Goal: Register for event/course

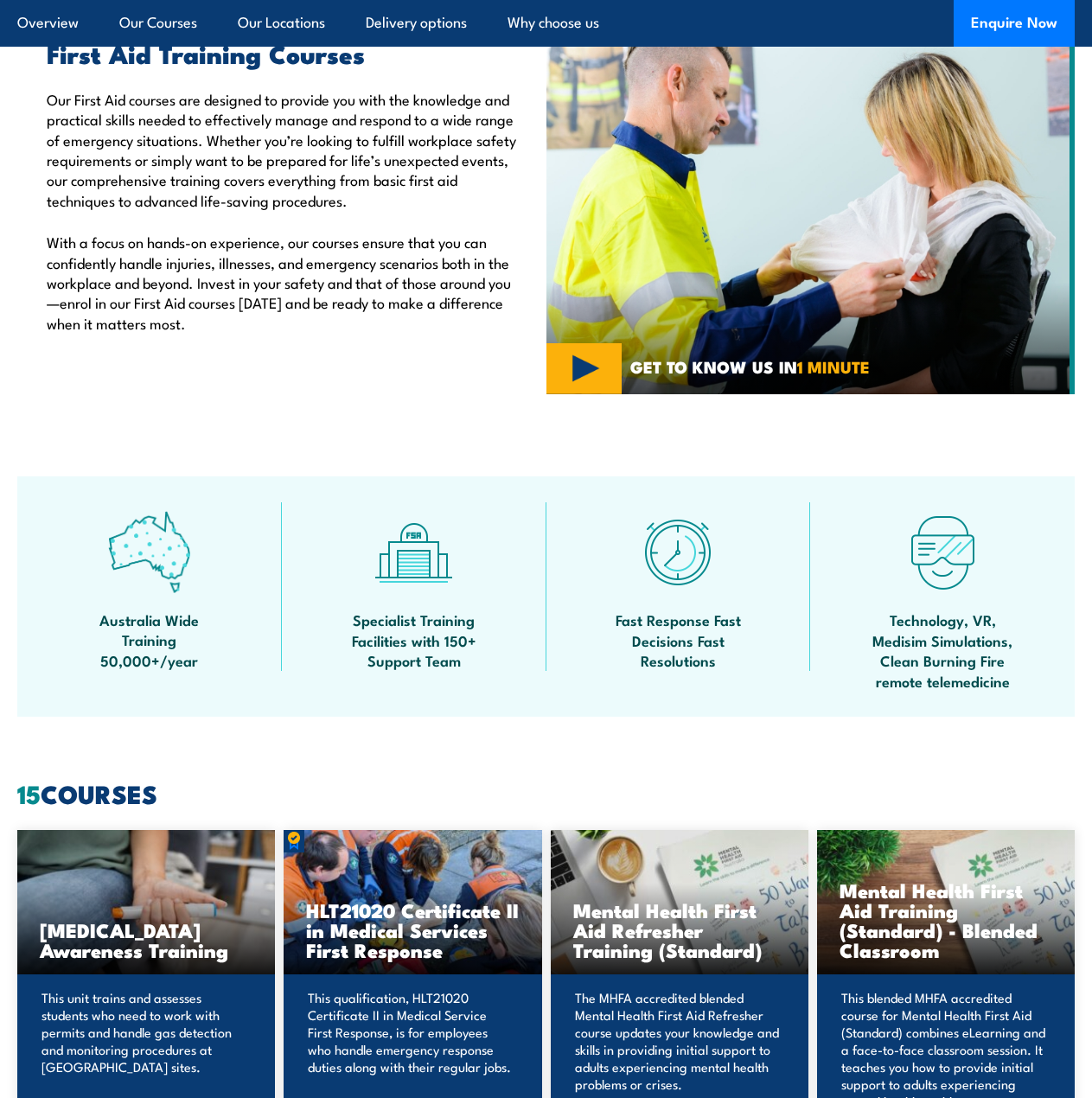
scroll to position [172, 0]
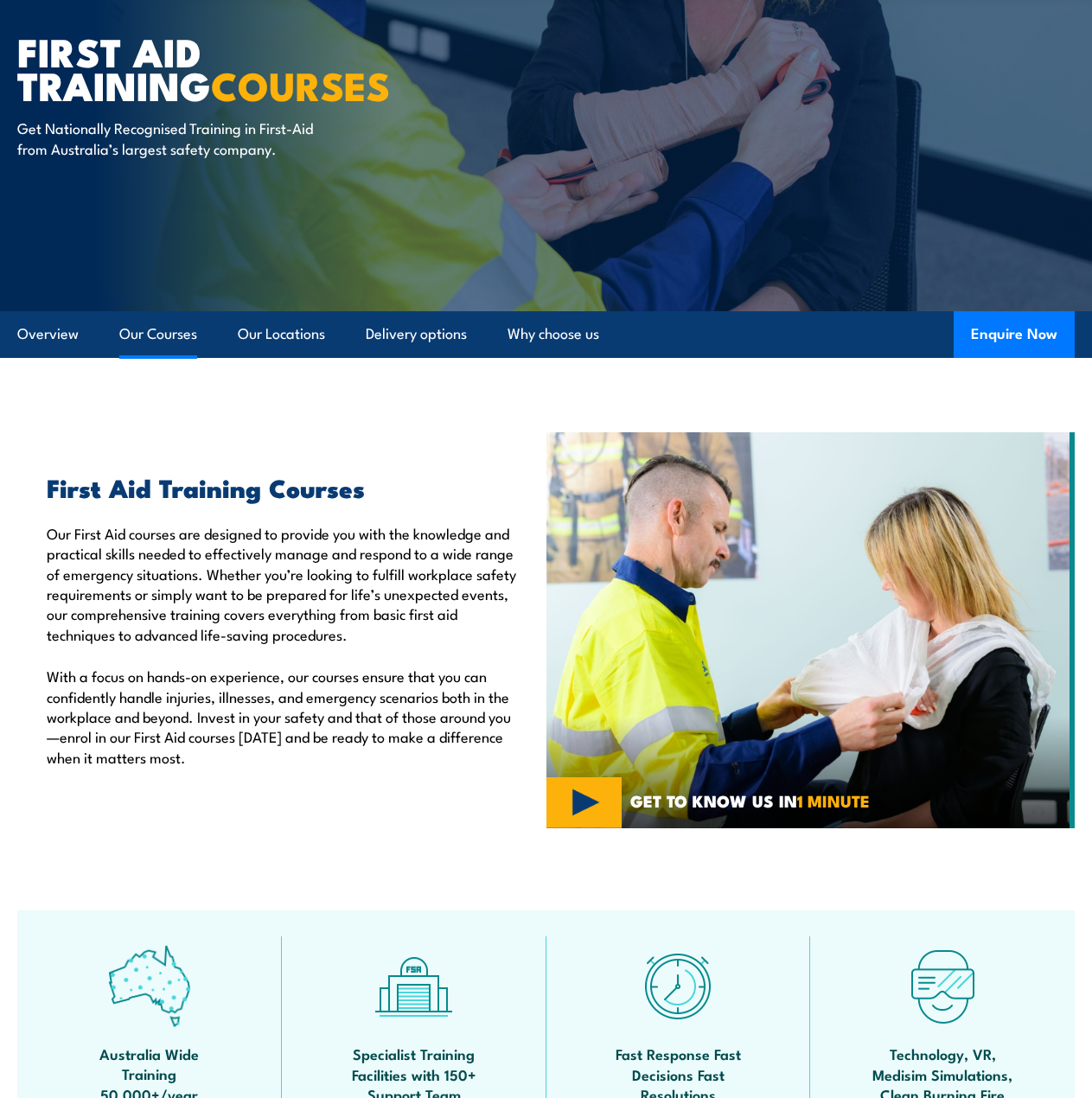
click at [124, 335] on link "Our Courses" at bounding box center [158, 334] width 78 height 46
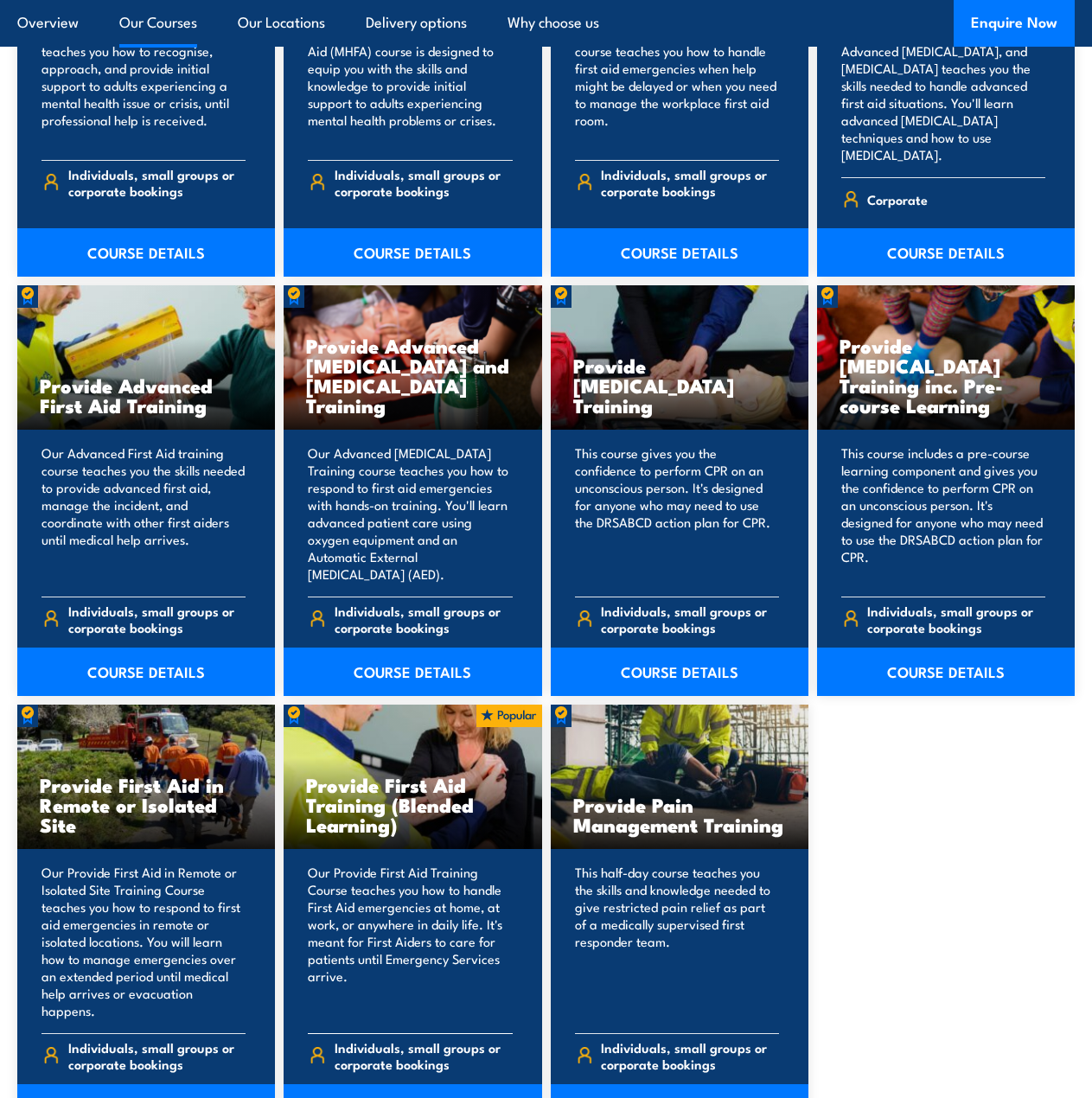
scroll to position [2059, 0]
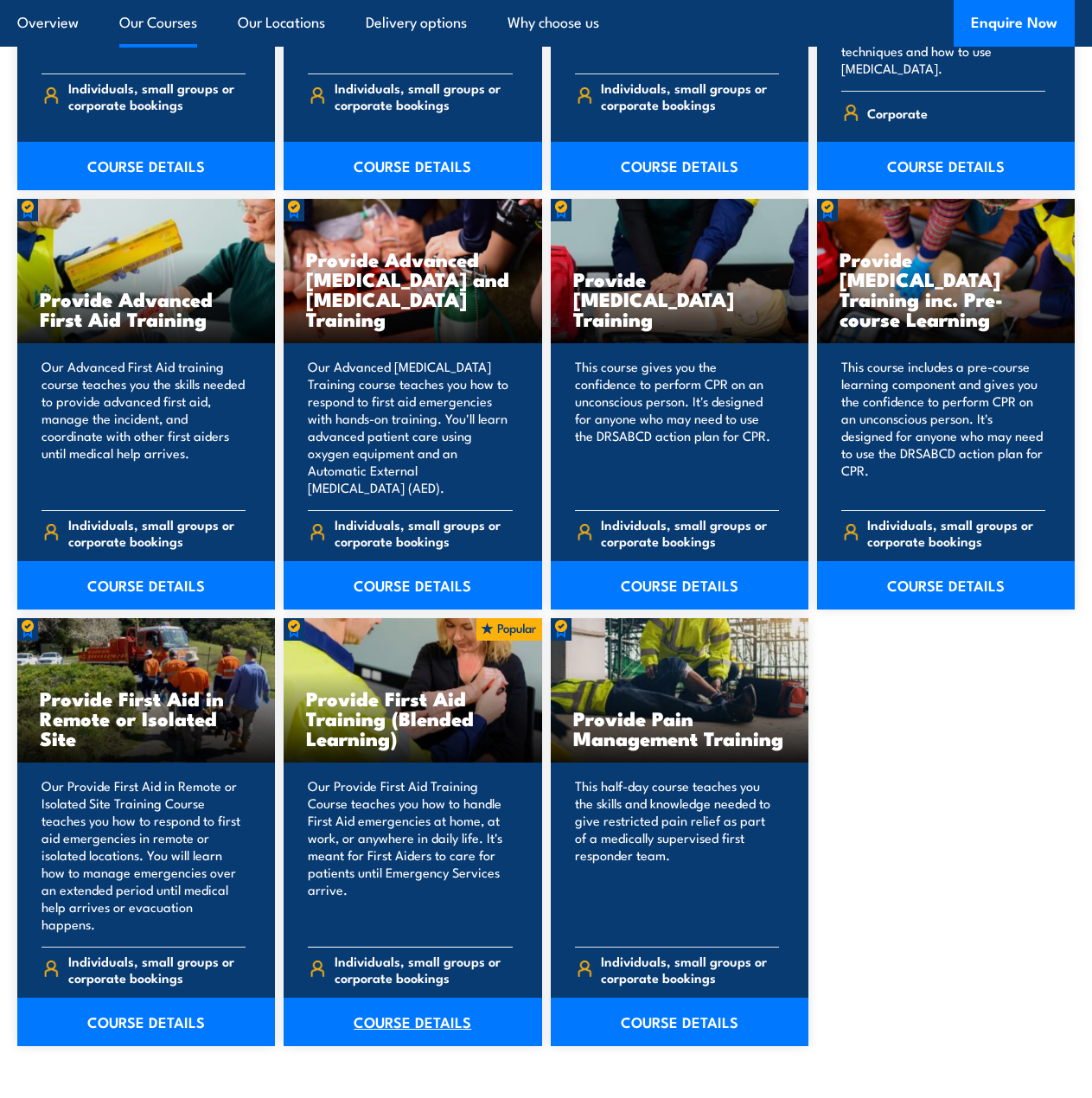
click at [409, 1007] on link "COURSE DETAILS" at bounding box center [412, 1021] width 258 height 49
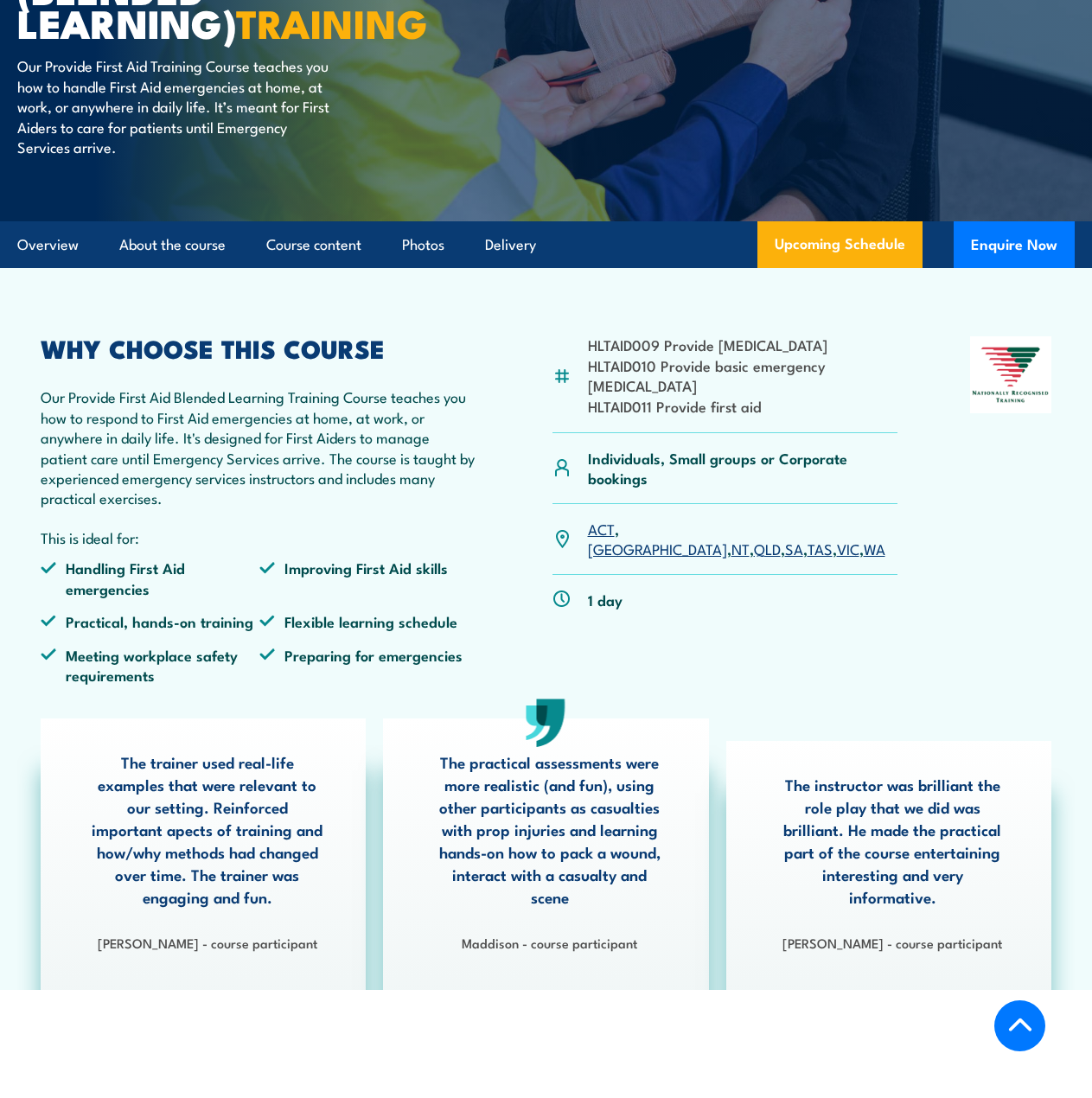
scroll to position [346, 0]
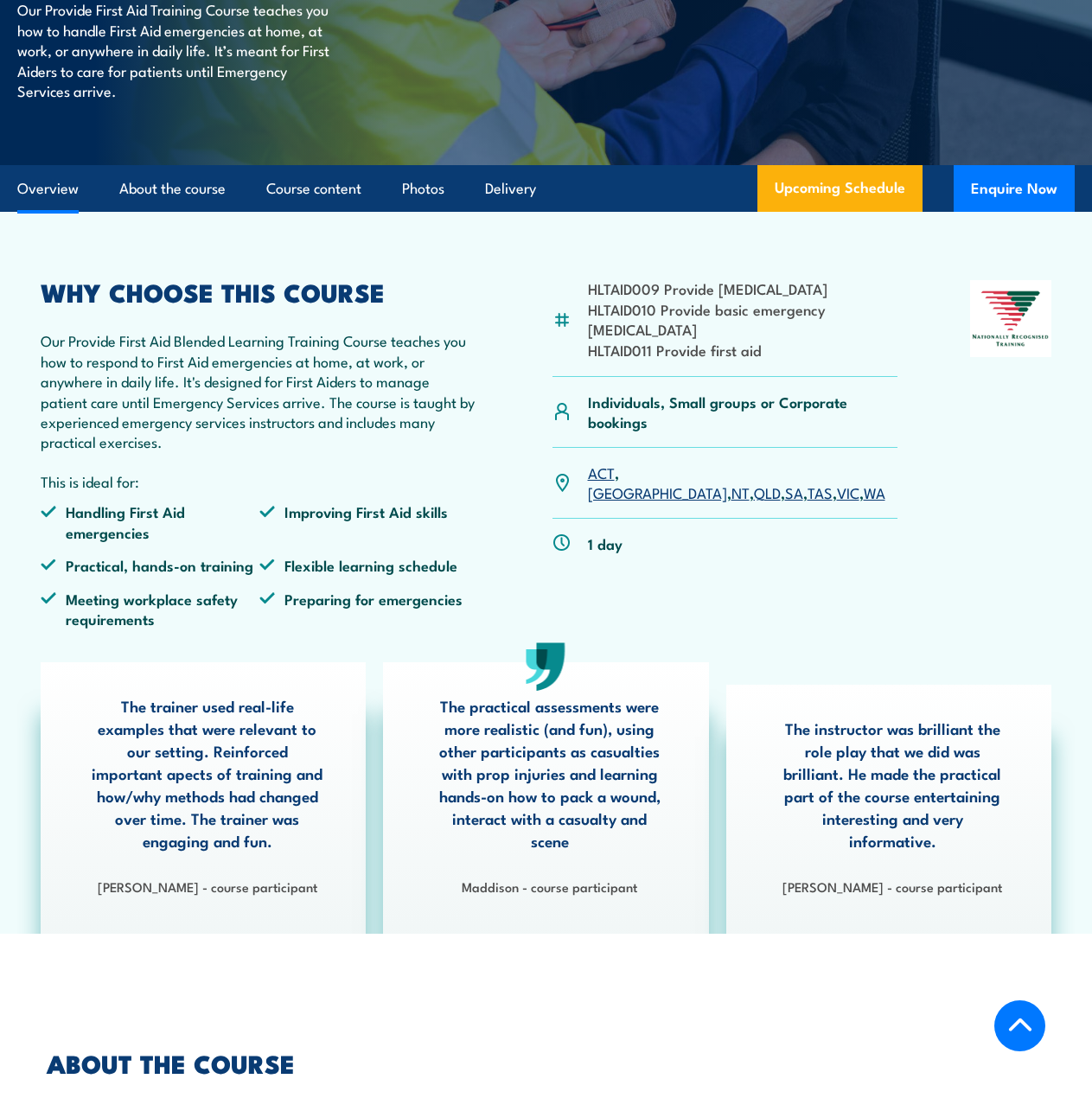
click at [836, 492] on link "VIC" at bounding box center [847, 492] width 22 height 21
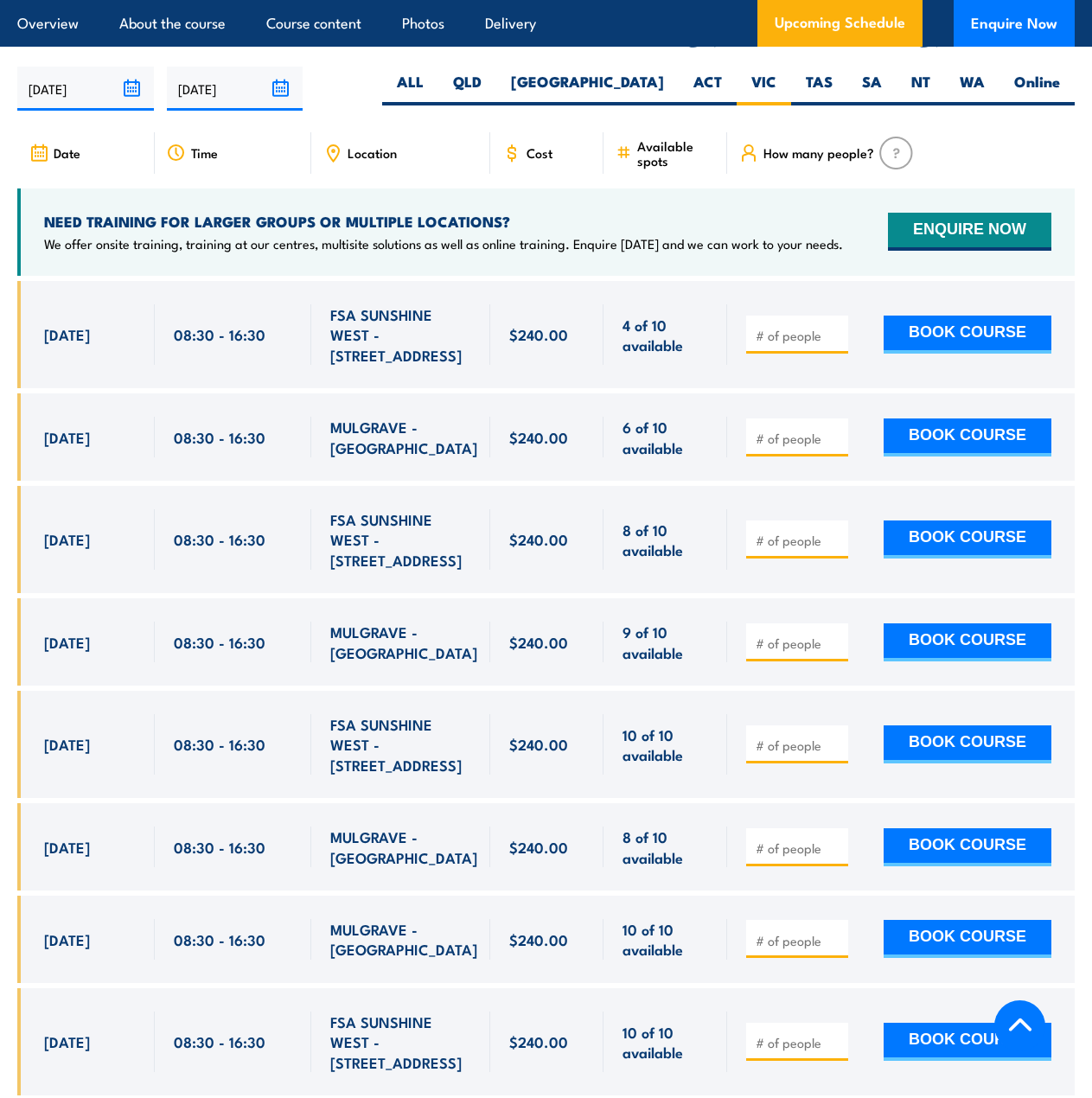
scroll to position [3436, 0]
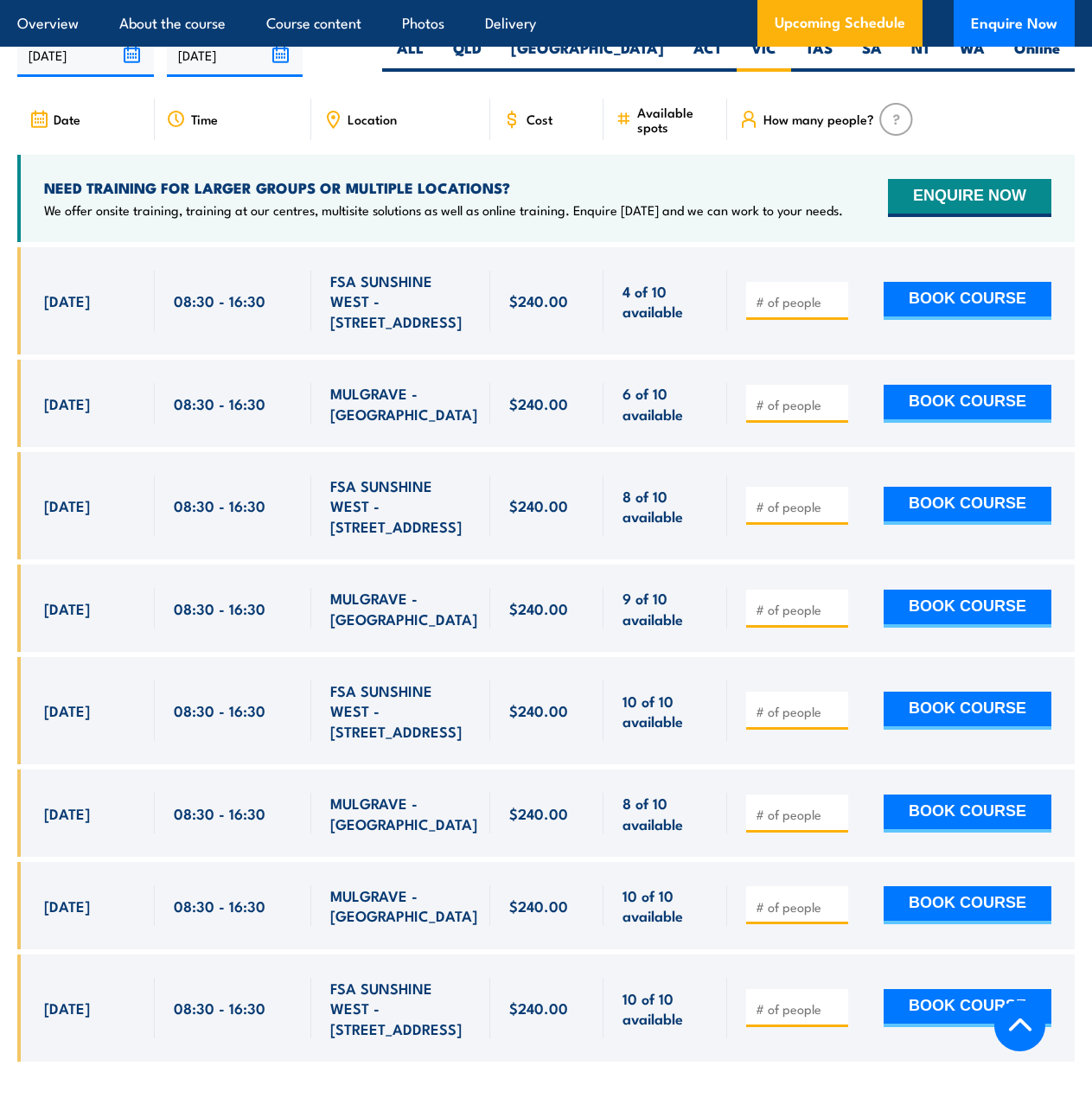
click at [440, 352] on div "FSA SUNSHINE WEST - 125 Fairburn Road" at bounding box center [400, 301] width 178 height 107
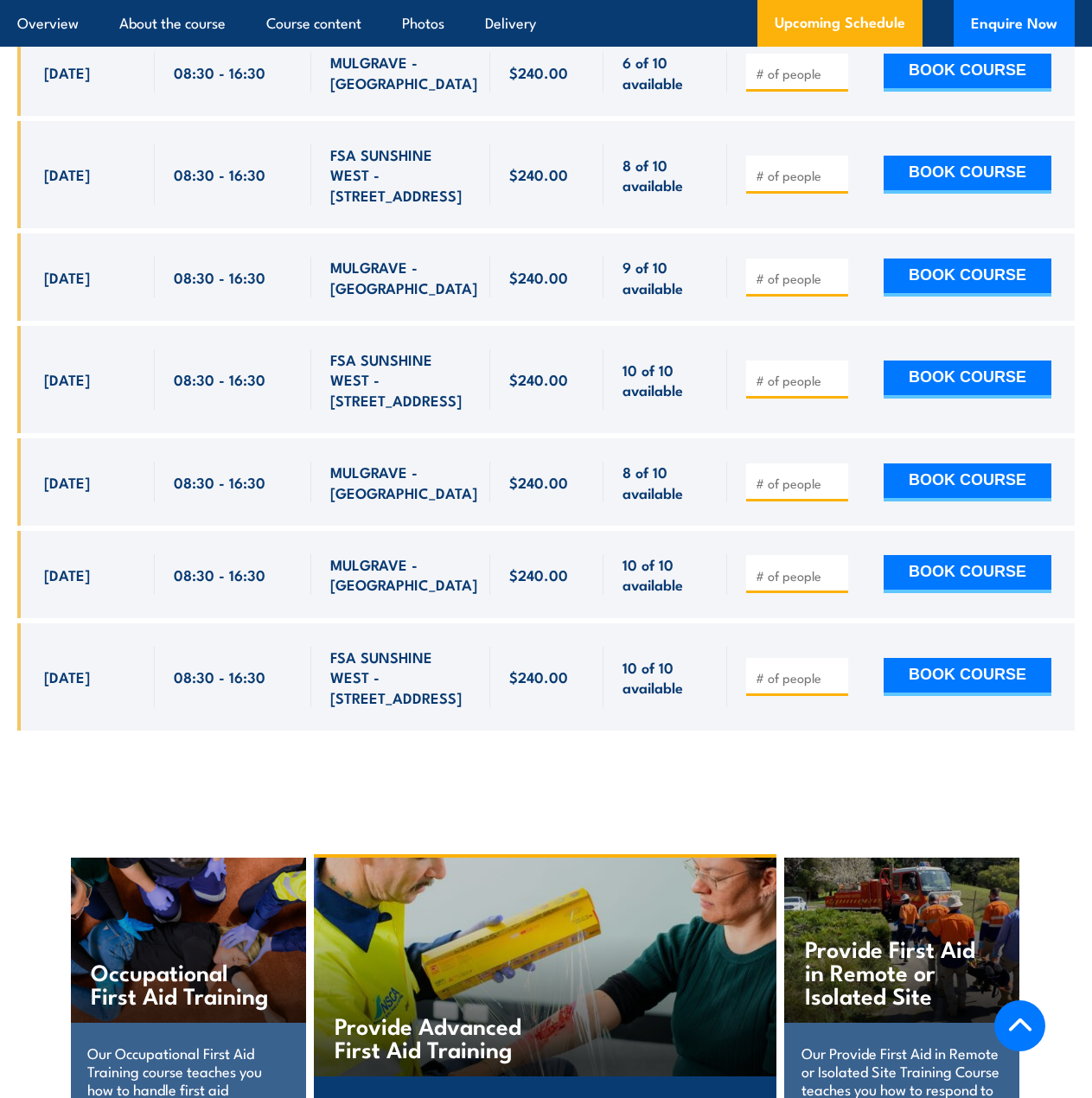
scroll to position [3608, 0]
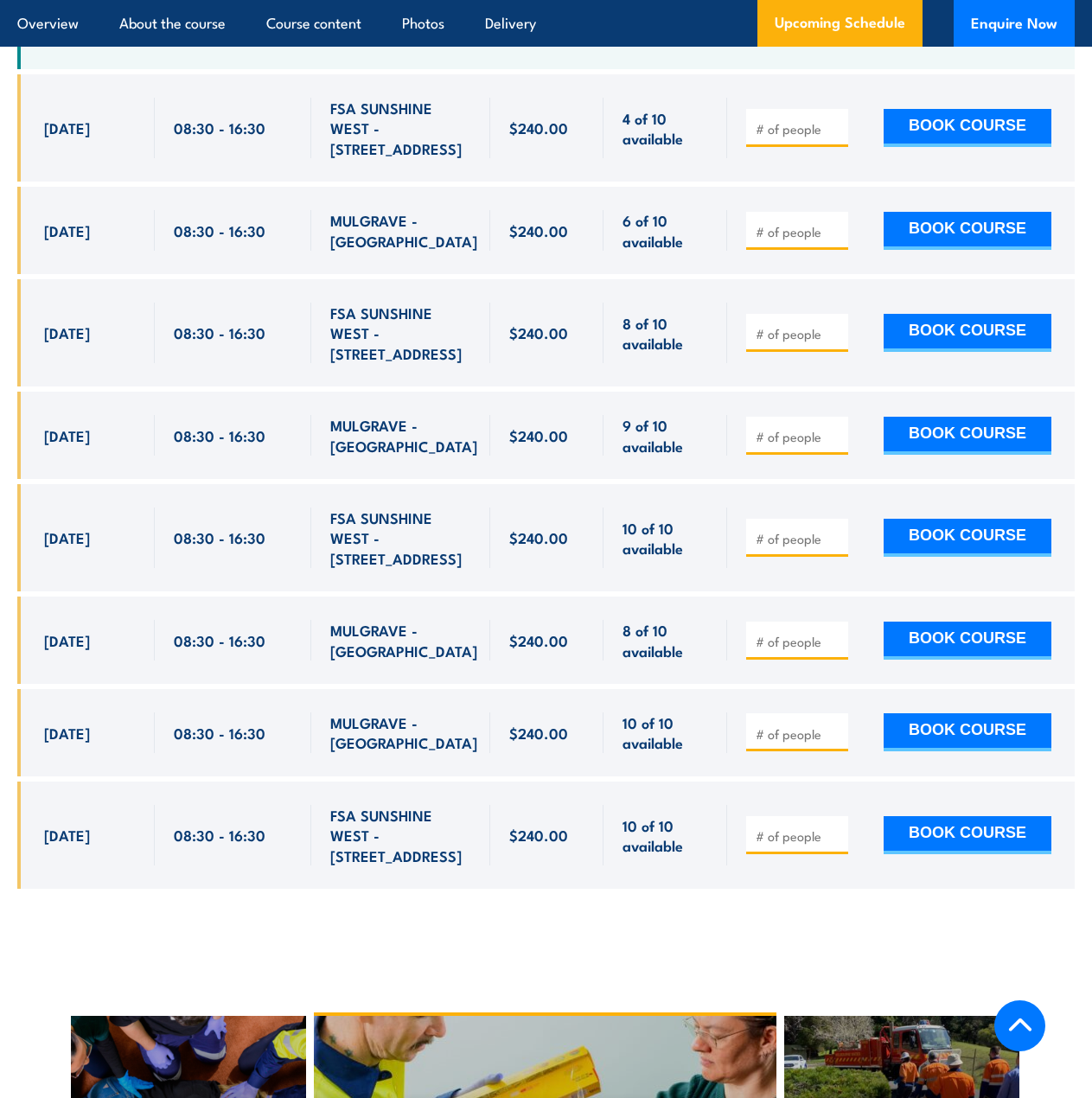
click at [762, 240] on input "number" at bounding box center [799, 232] width 86 height 17
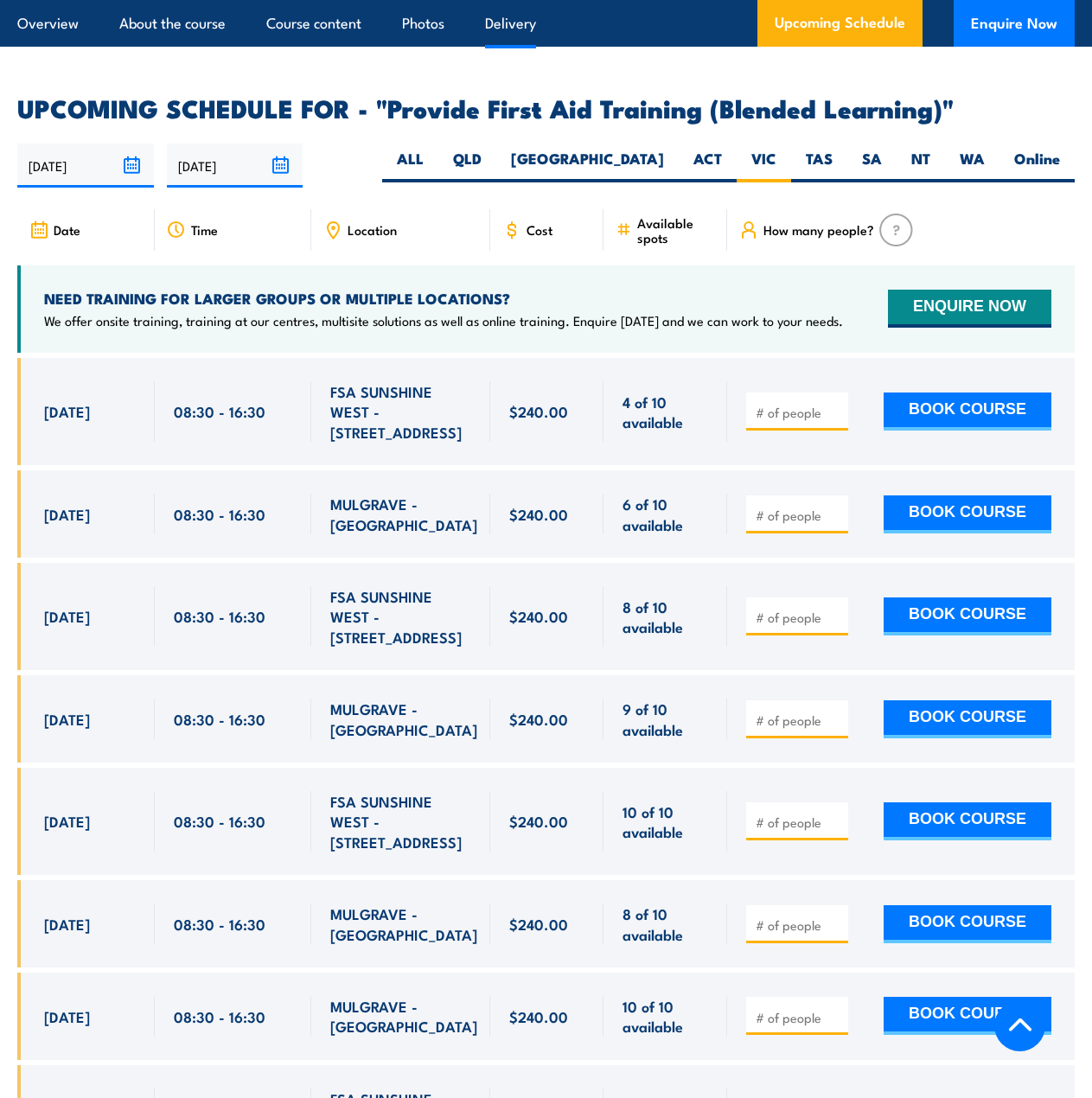
scroll to position [3090, 0]
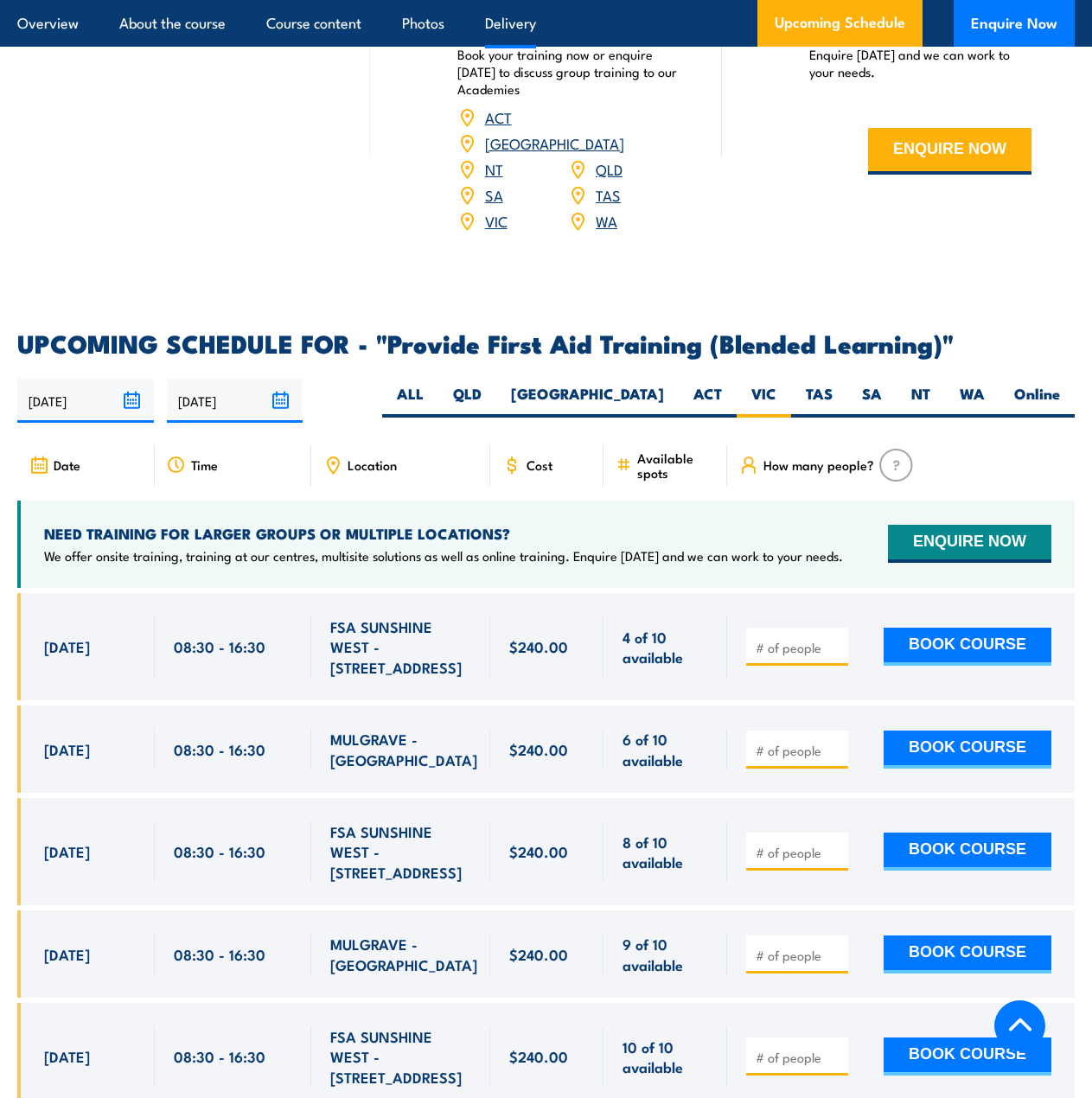
click at [193, 397] on input "08/02/2026" at bounding box center [235, 400] width 137 height 44
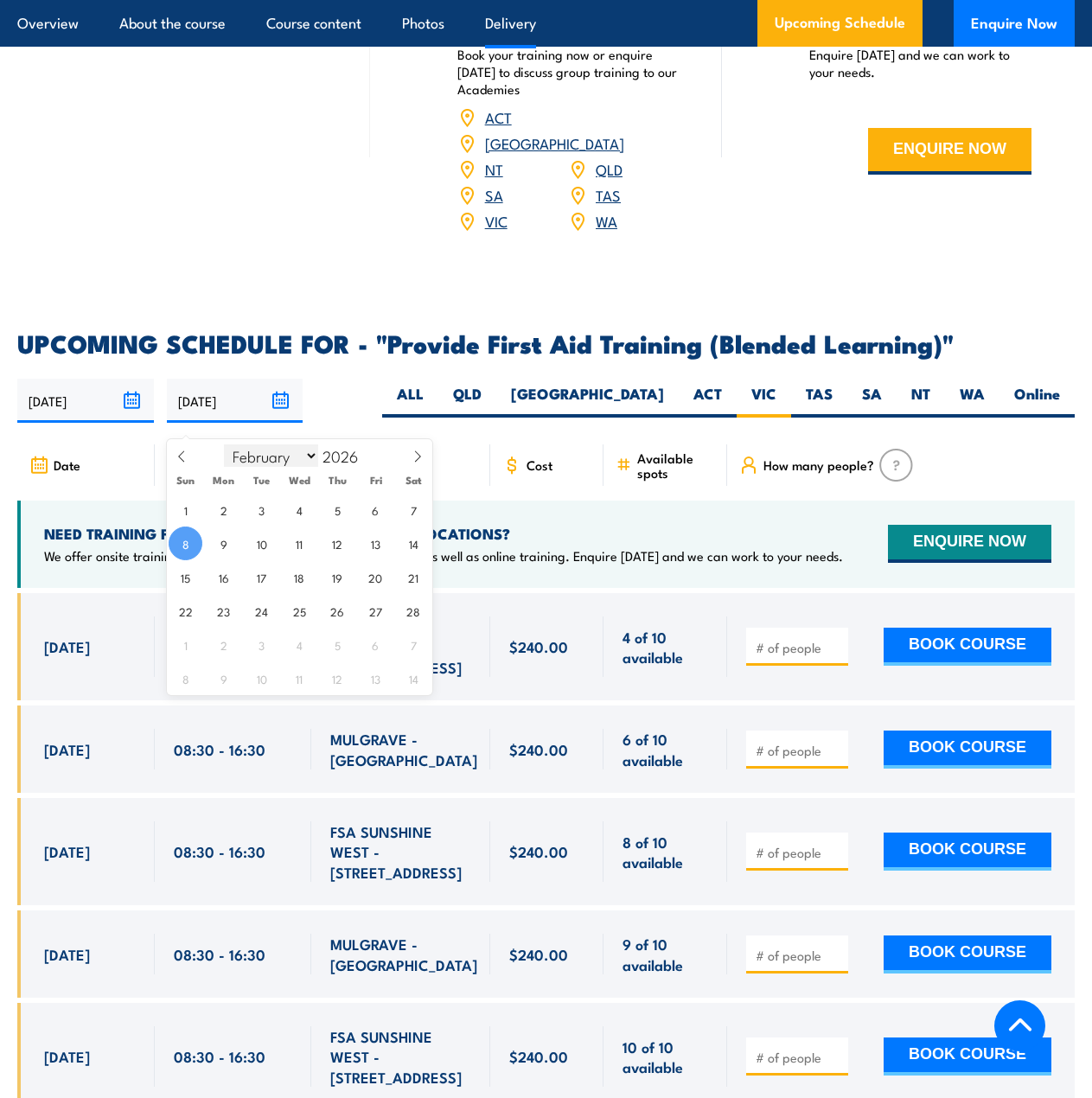
click at [301, 457] on select "January February March April May June July August September October November De…" at bounding box center [271, 455] width 94 height 22
select select "6"
click at [225, 445] on select "January February March April May June July August September October November De…" at bounding box center [271, 455] width 94 height 22
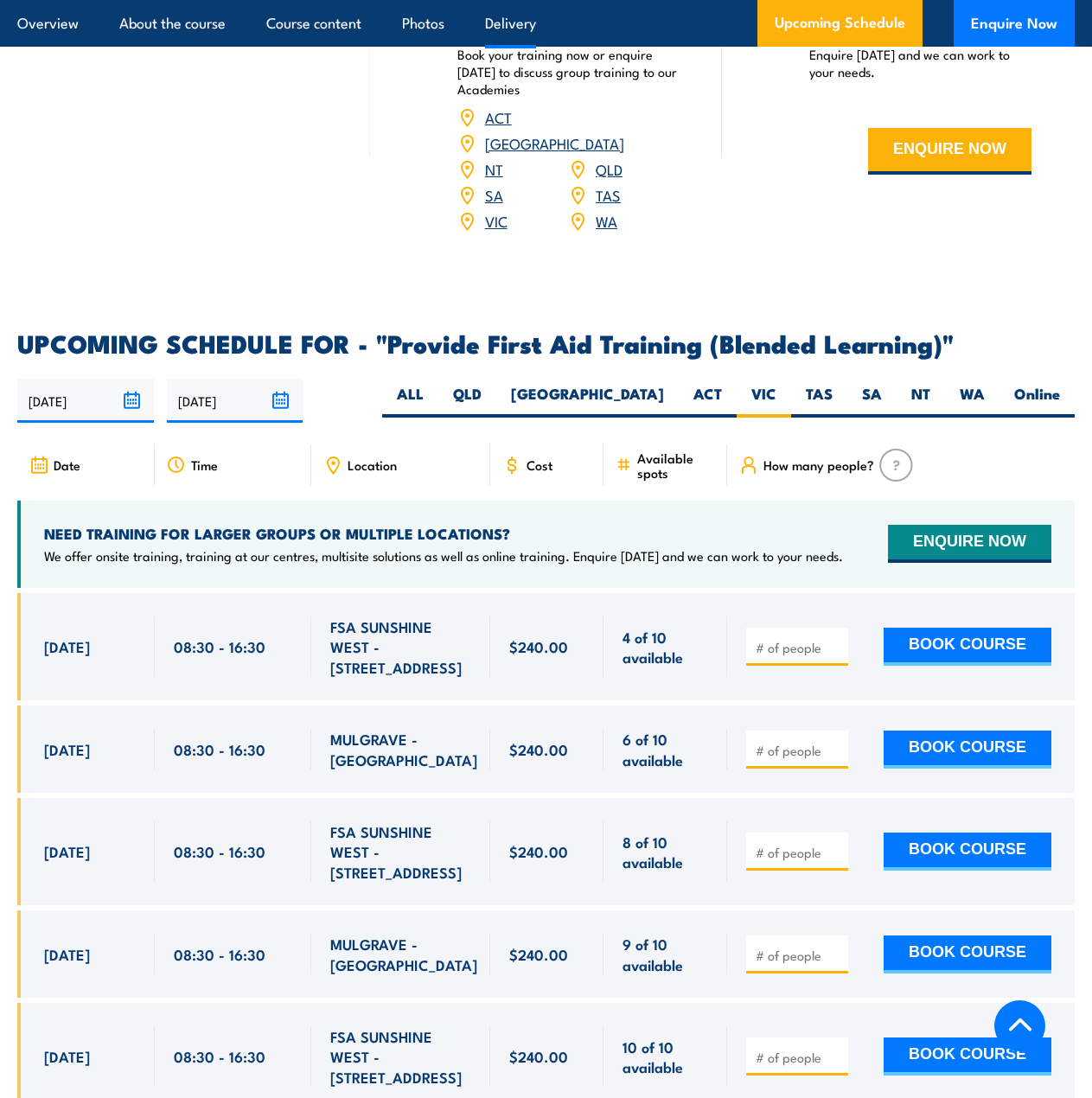
click at [355, 389] on article "UPCOMING SCHEDULE FOR - "Provide First Aid Training (Blended Learning)" 12/08/2…" at bounding box center [546, 882] width 1058 height 1102
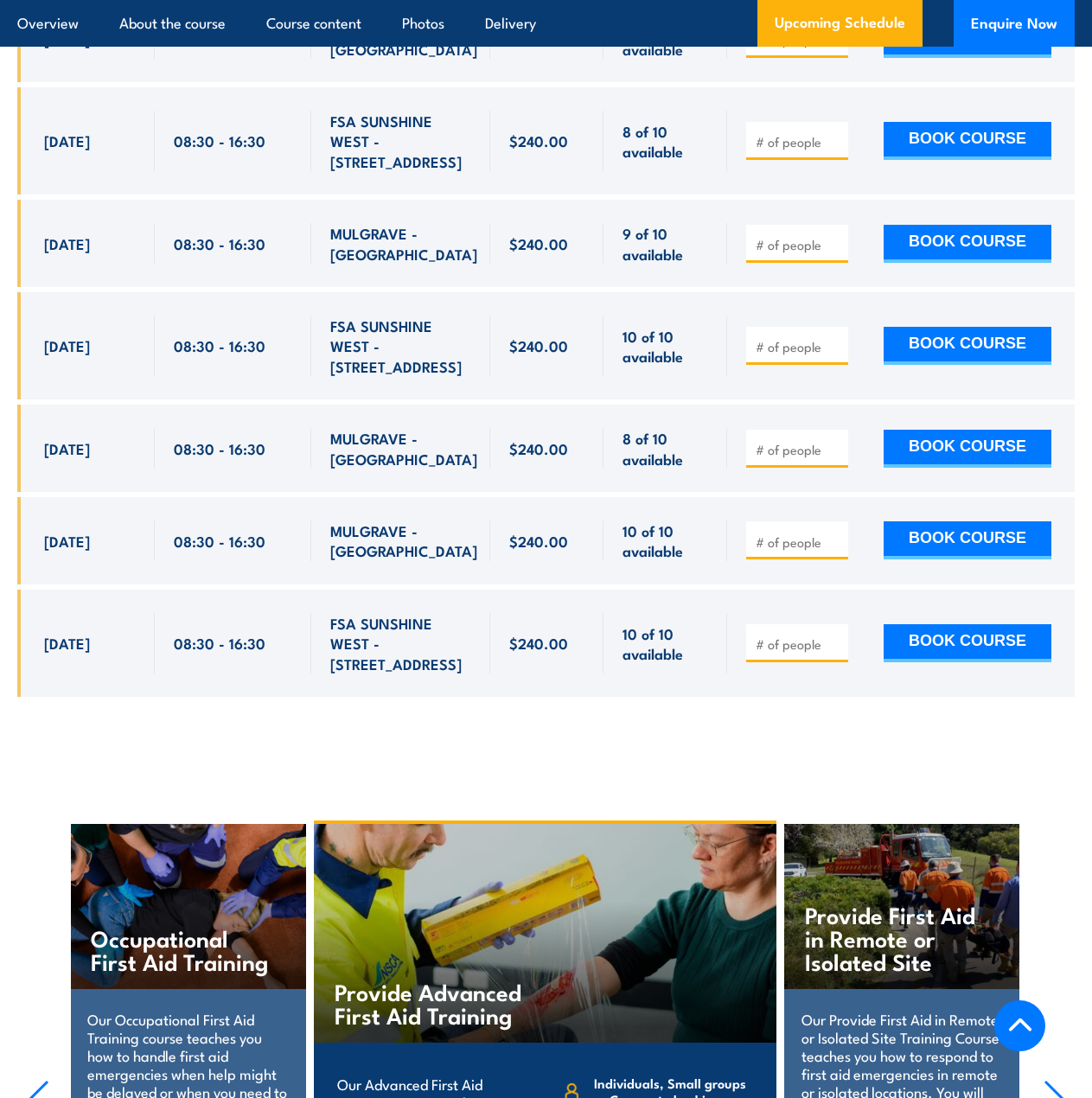
scroll to position [3262, 0]
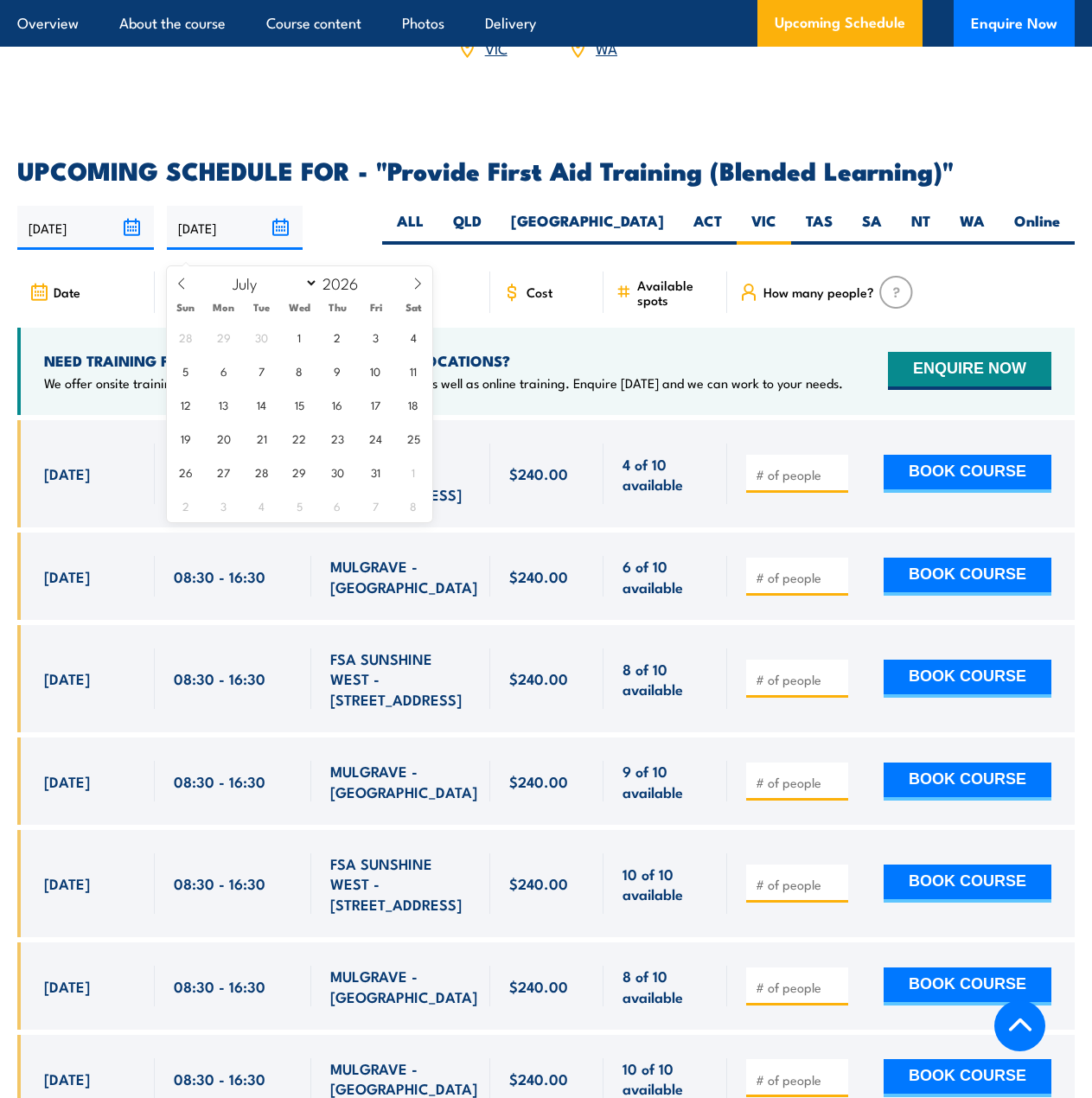
click at [255, 247] on input "08/02/2026" at bounding box center [235, 228] width 137 height 44
click at [338, 222] on div "12/08/2025 08/02/2026" at bounding box center [546, 228] width 1058 height 44
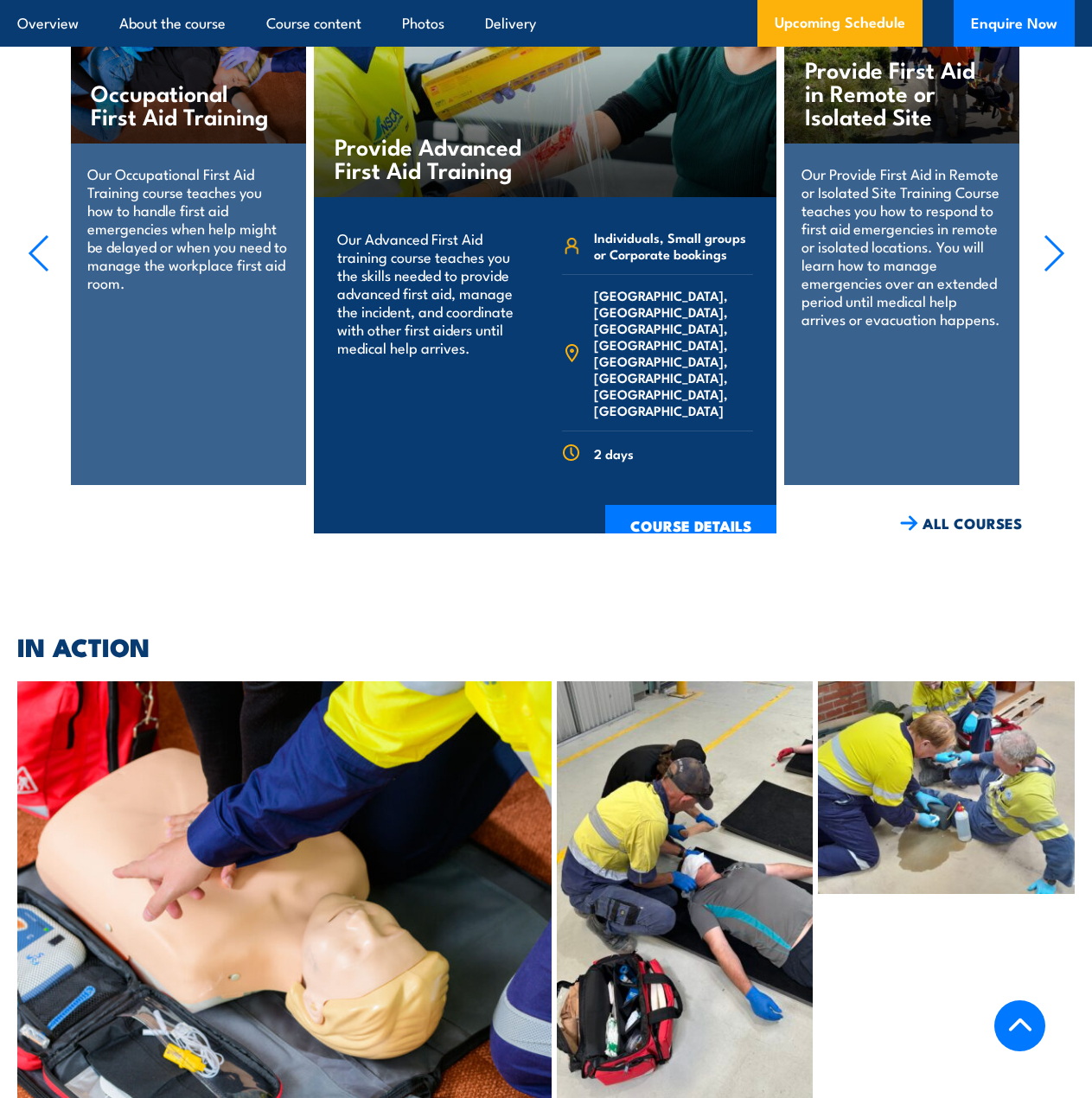
scroll to position [4041, 0]
